Goal: Download file/media

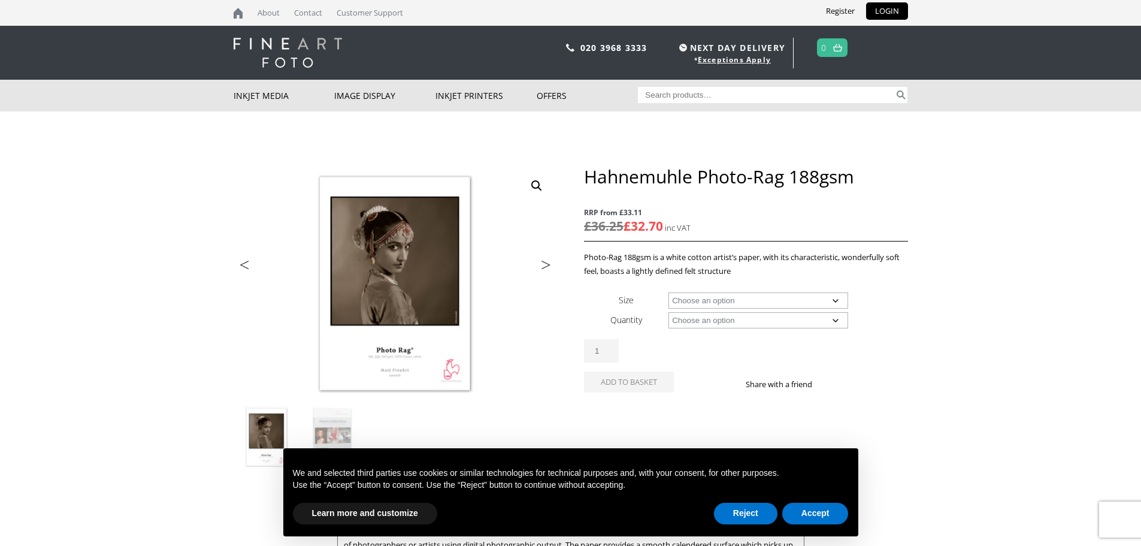
click at [833, 301] on select "Choose an option A4 Sheet A3 Sheet A3+ Sheet A2 Sheet 17" Wide Roll 24" Wide Ro…" at bounding box center [758, 300] width 180 height 16
click at [668, 292] on select "Choose an option A4 Sheet A3 Sheet A3+ Sheet A2 Sheet 17" Wide Roll 24" Wide Ro…" at bounding box center [758, 300] width 180 height 16
select select "a3-sheet"
click at [830, 326] on select "Choose an option 25 Sheets" at bounding box center [758, 320] width 180 height 16
select select "25-sheets"
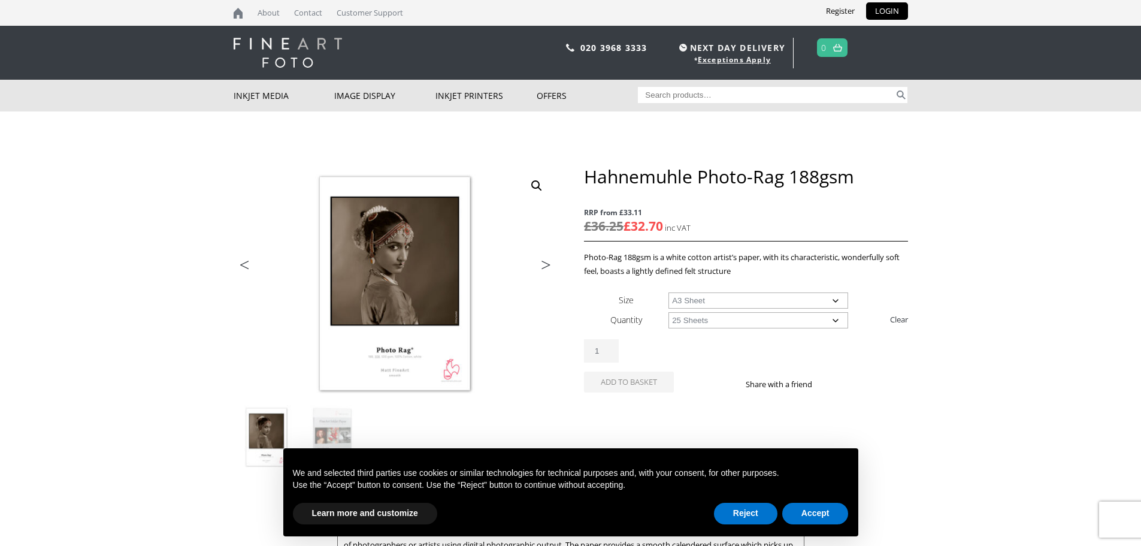
click at [668, 312] on select "Choose an option 25 Sheets" at bounding box center [758, 320] width 180 height 16
select select "a3-sheet"
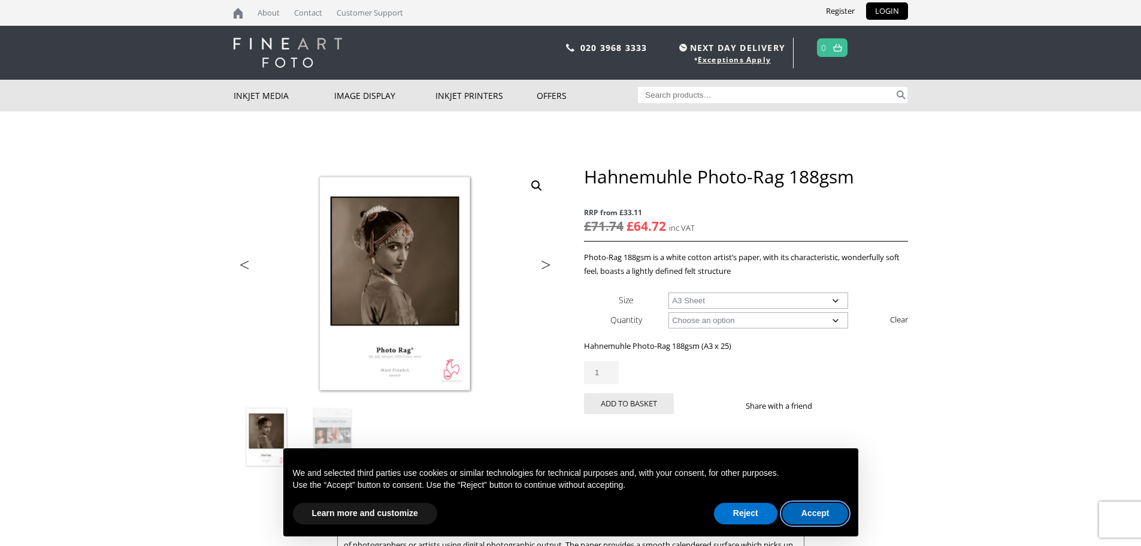
click at [815, 508] on button "Accept" at bounding box center [815, 514] width 66 height 22
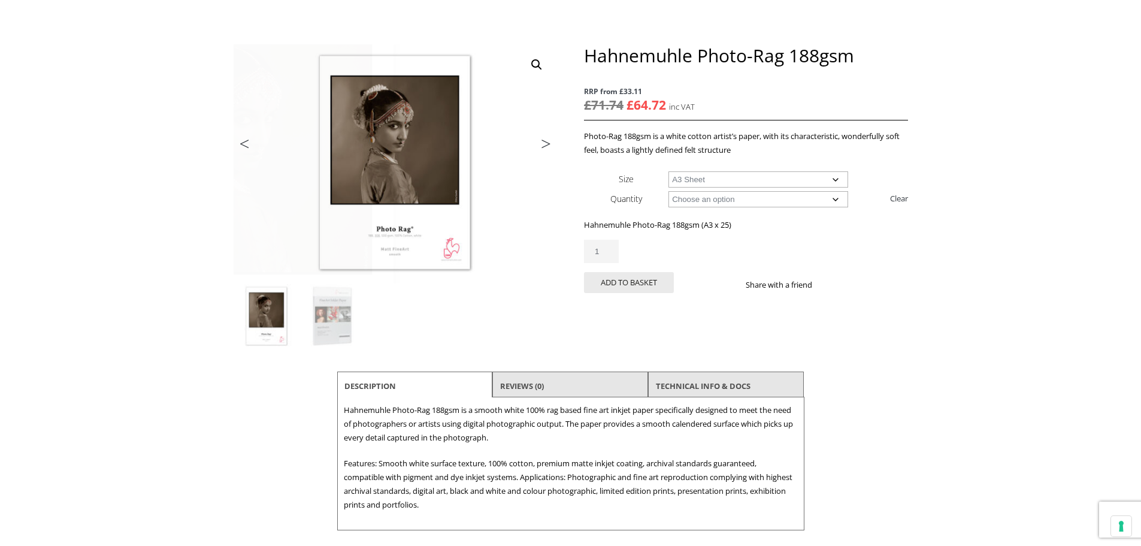
scroll to position [180, 0]
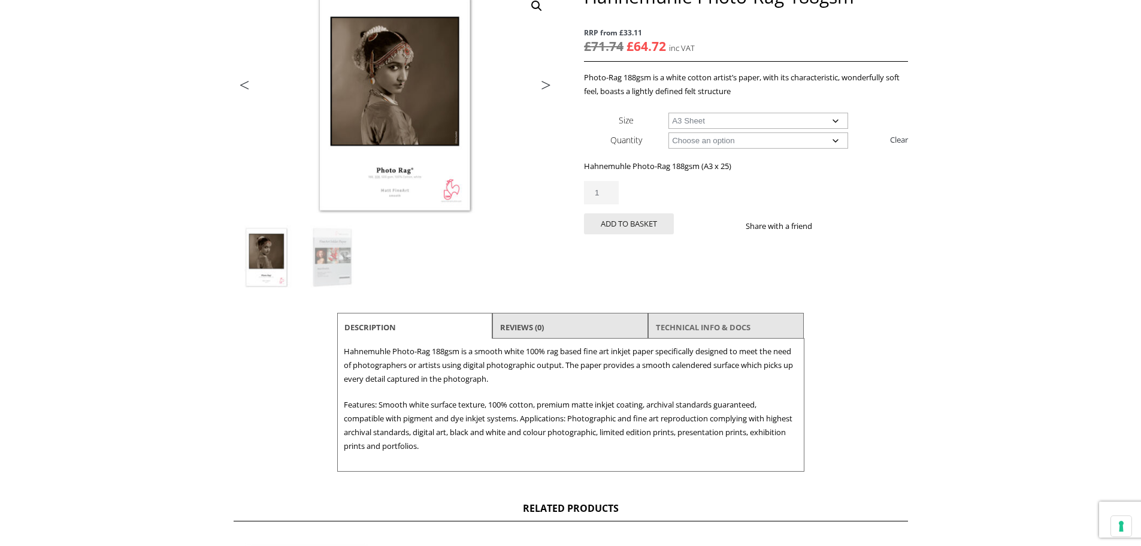
click at [710, 326] on link "TECHNICAL INFO & DOCS" at bounding box center [703, 327] width 95 height 22
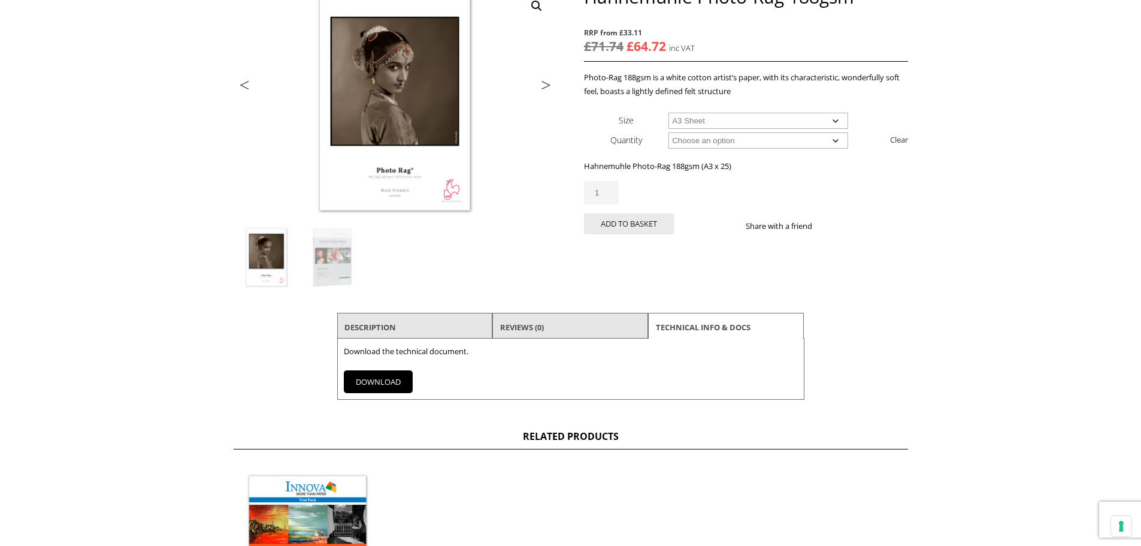
click at [386, 379] on link "DOWNLOAD" at bounding box center [378, 381] width 69 height 23
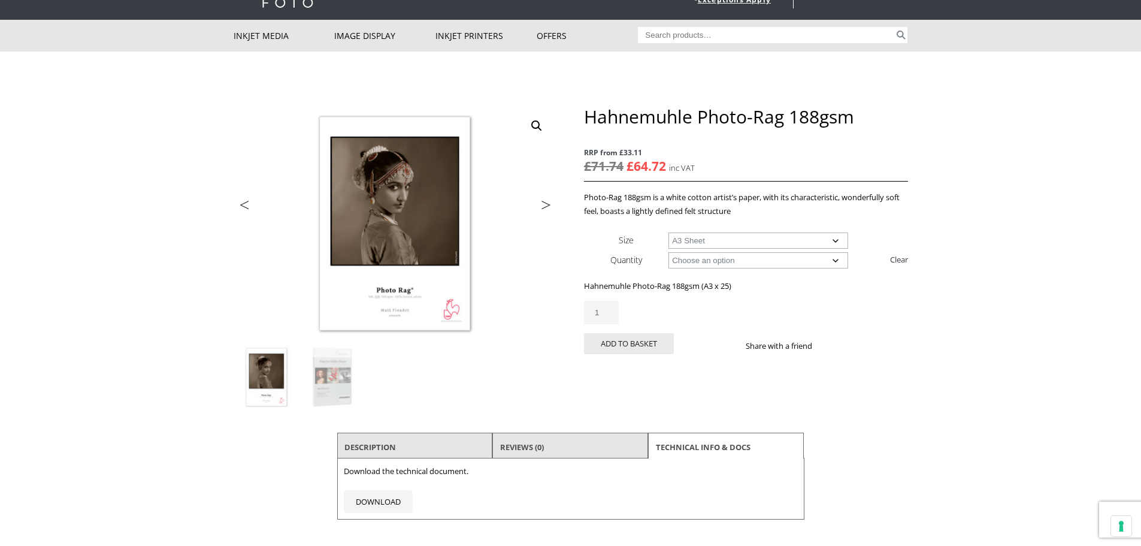
scroll to position [0, 0]
